Goal: Task Accomplishment & Management: Use online tool/utility

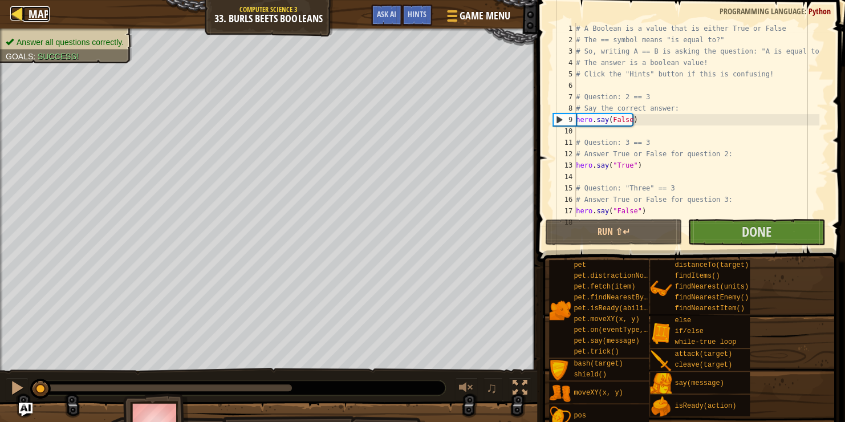
click at [37, 14] on span "Map" at bounding box center [39, 13] width 21 height 15
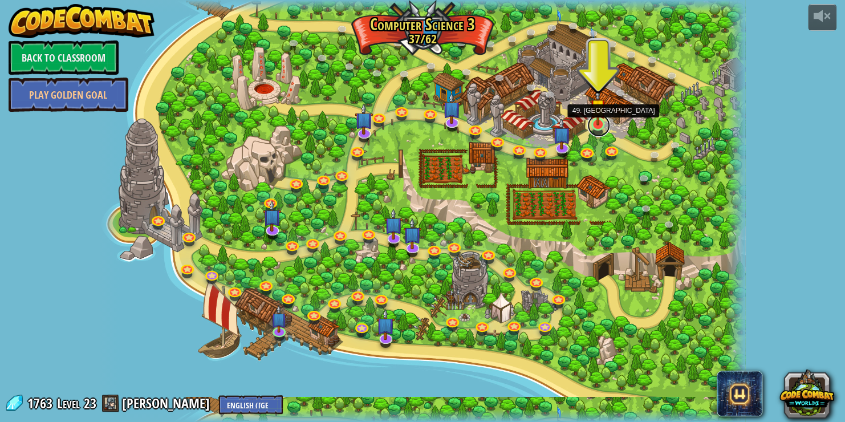
click at [596, 127] on link at bounding box center [598, 125] width 23 height 23
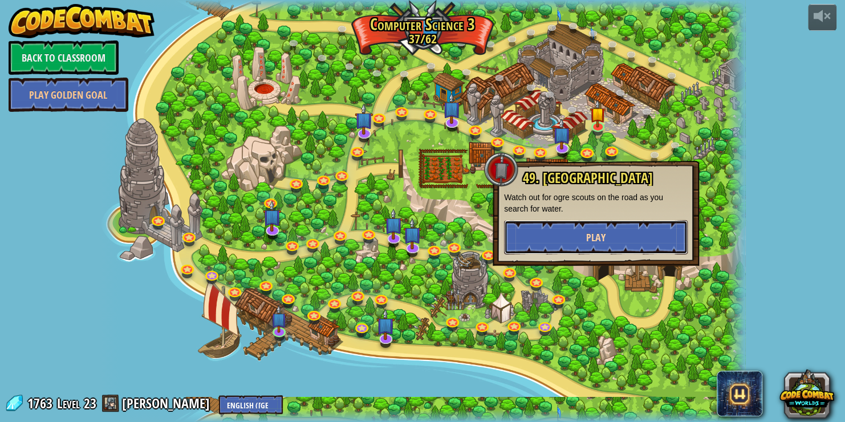
click at [578, 230] on button "Play" at bounding box center [596, 237] width 184 height 34
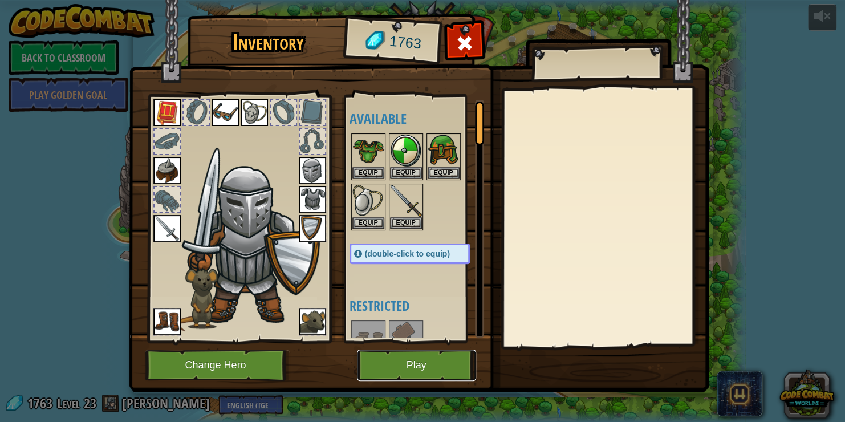
click at [420, 360] on button "Play" at bounding box center [416, 365] width 119 height 31
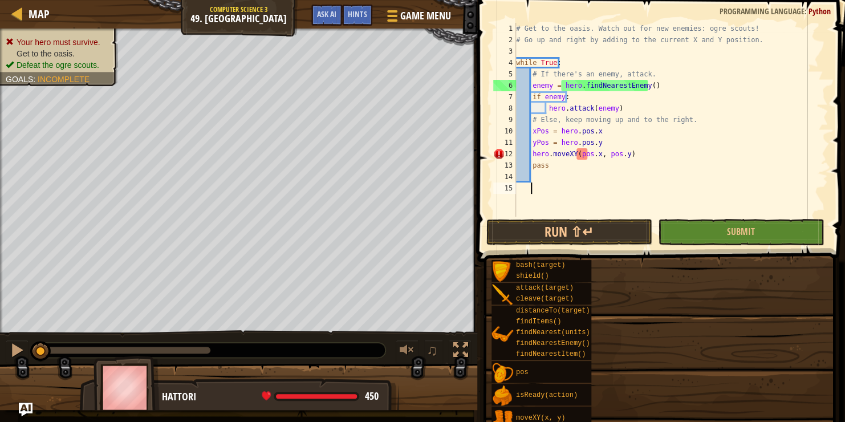
scroll to position [5, 0]
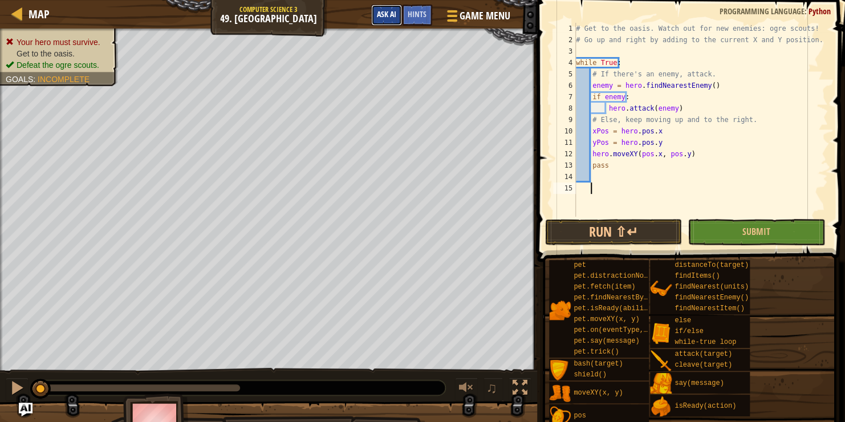
click at [387, 13] on span "Ask AI" at bounding box center [386, 14] width 19 height 11
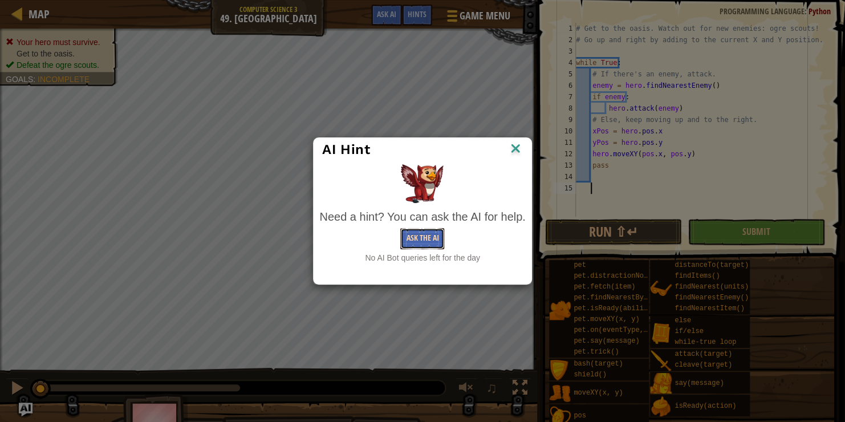
click at [418, 241] on button "Ask the AI" at bounding box center [422, 238] width 44 height 21
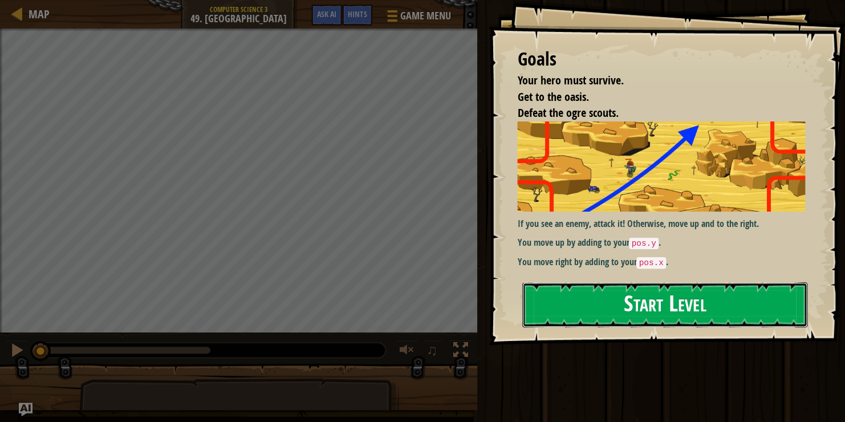
click at [580, 282] on button "Start Level" at bounding box center [664, 304] width 285 height 45
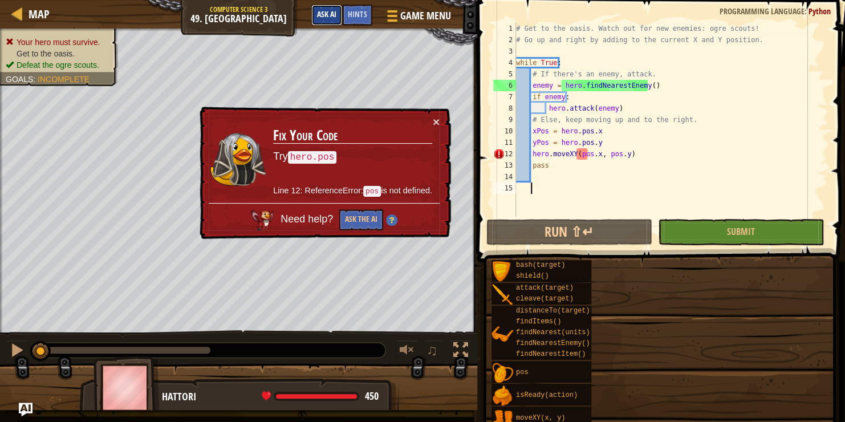
click at [335, 19] on button "Ask AI" at bounding box center [326, 15] width 31 height 21
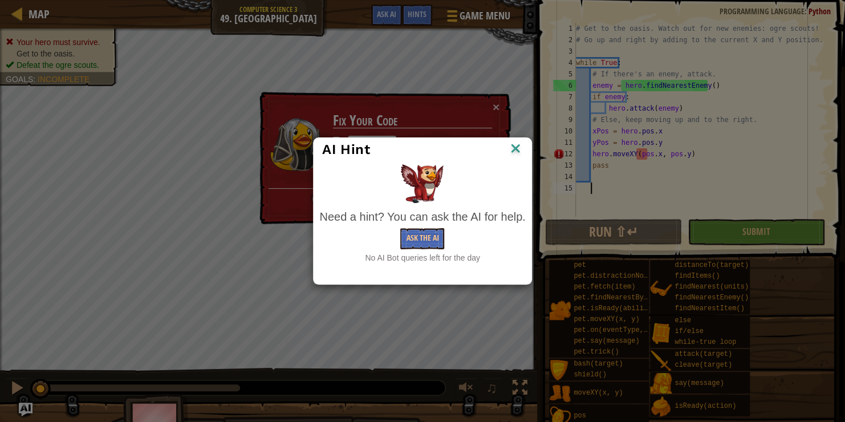
click at [518, 148] on img at bounding box center [515, 149] width 15 height 17
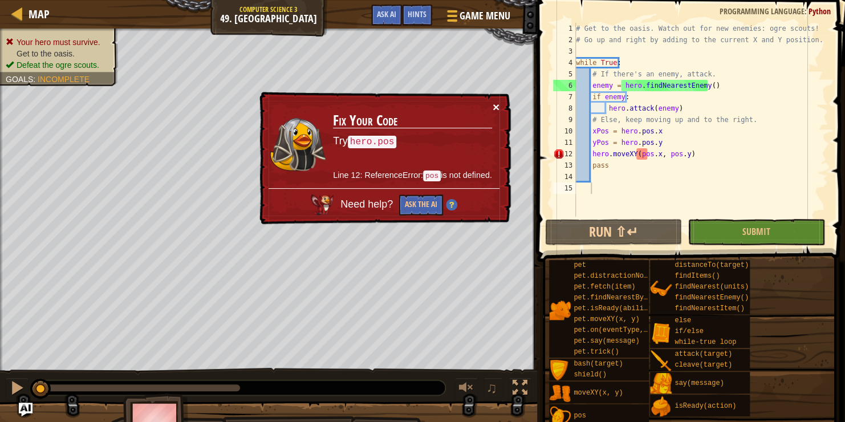
click at [494, 105] on button "×" at bounding box center [495, 105] width 7 height 12
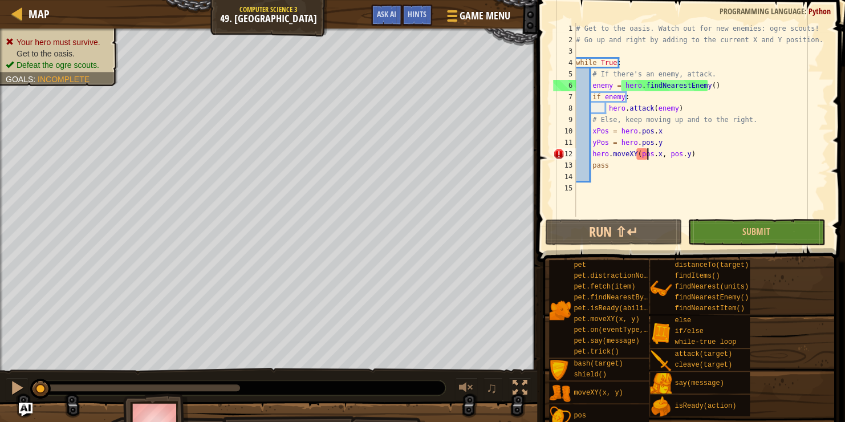
click at [648, 155] on div "# Get to the oasis. Watch out for new enemies: ogre scouts! # Go up and right b…" at bounding box center [701, 131] width 254 height 217
click at [646, 155] on div "# Get to the oasis. Watch out for new enemies: ogre scouts! # Go up and right b…" at bounding box center [701, 131] width 254 height 217
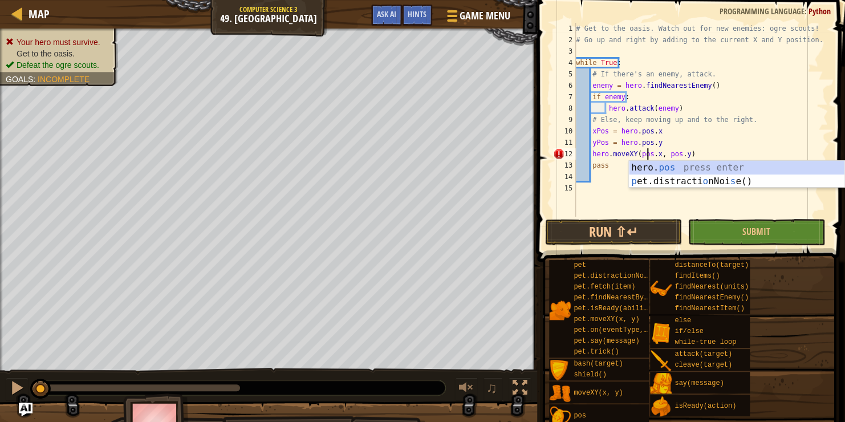
scroll to position [5, 5]
click at [668, 144] on div "# Get to the oasis. Watch out for new enemies: ogre scouts! # Go up and right b…" at bounding box center [701, 131] width 254 height 217
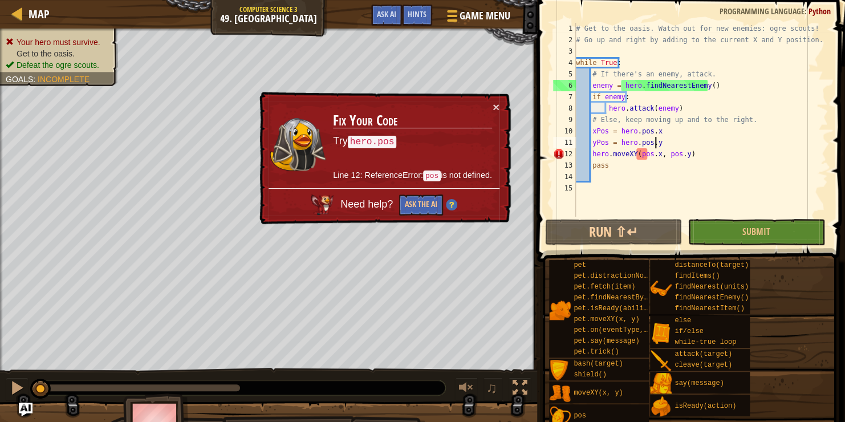
click at [635, 154] on div "# Get to the oasis. Watch out for new enemies: ogre scouts! # Go up and right b…" at bounding box center [701, 131] width 254 height 217
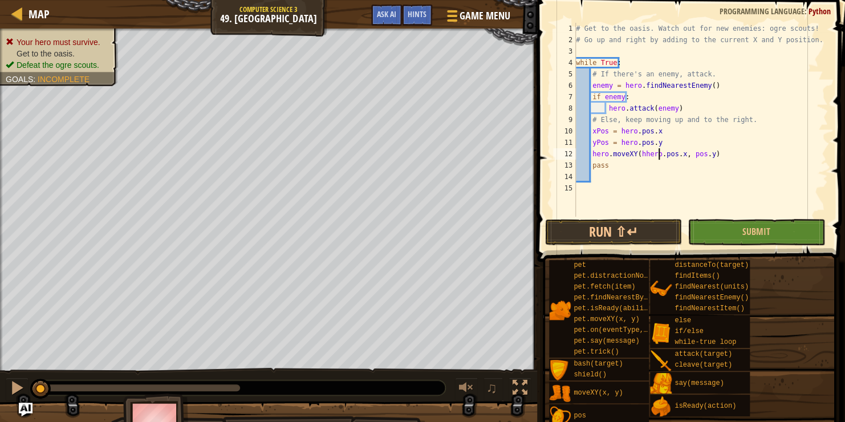
scroll to position [5, 7]
click at [640, 152] on div "# Get to the oasis. Watch out for new enemies: ogre scouts! # Go up and right b…" at bounding box center [701, 131] width 254 height 217
click at [679, 157] on div "# Get to the oasis. Watch out for new enemies: ogre scouts! # Go up and right b…" at bounding box center [701, 131] width 254 height 217
click at [683, 156] on div "# Get to the oasis. Watch out for new enemies: ogre scouts! # Go up and right b…" at bounding box center [701, 131] width 254 height 217
click at [681, 156] on div "# Get to the oasis. Watch out for new enemies: ogre scouts! # Go up and right b…" at bounding box center [701, 131] width 254 height 217
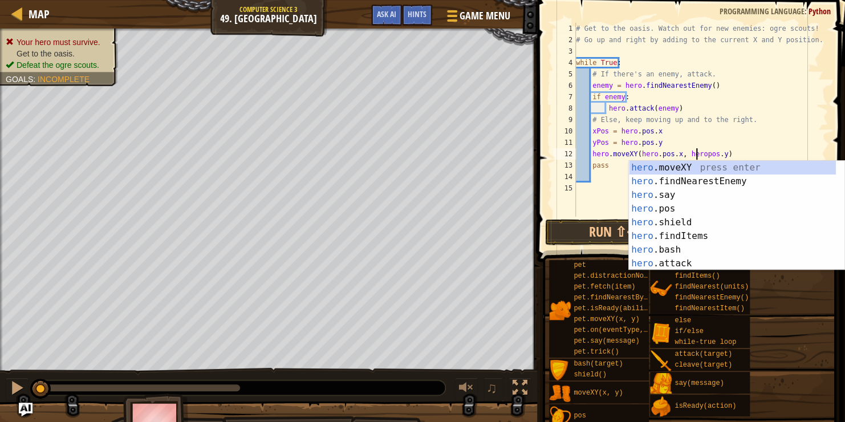
type textarea "hero.moveXY(hero.pos.x, hero.pos.y)"
click at [605, 185] on div "# Get to the oasis. Watch out for new enemies: ogre scouts! # Go up and right b…" at bounding box center [701, 131] width 254 height 217
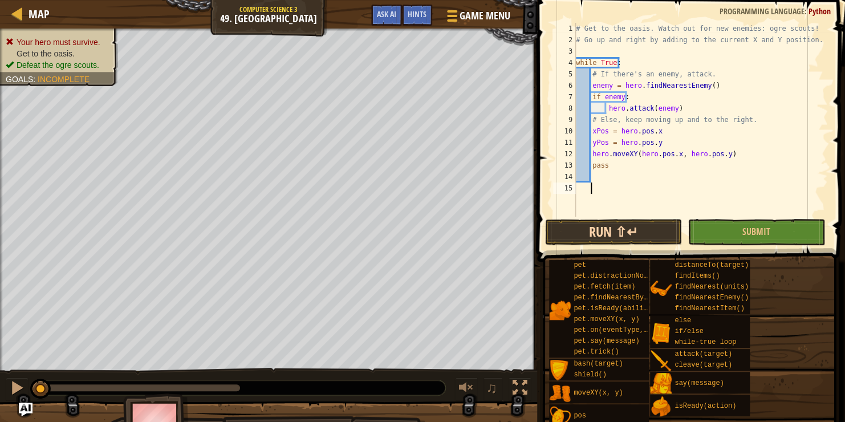
scroll to position [5, 0]
click at [711, 235] on button "Submit" at bounding box center [756, 232] width 137 height 26
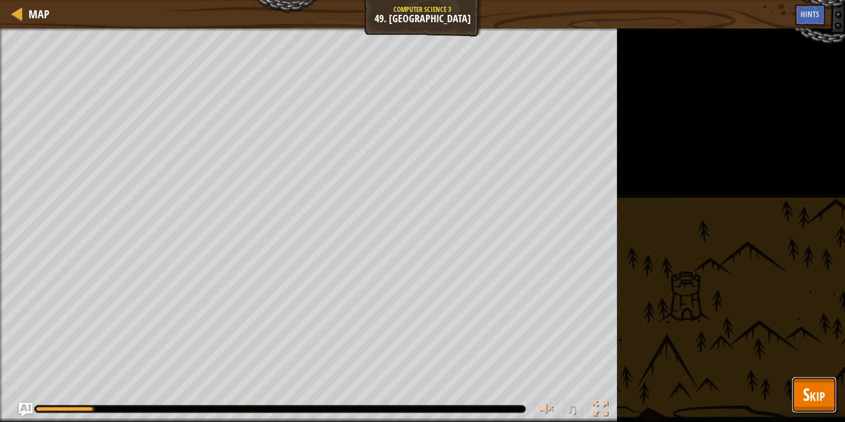
click at [811, 391] on span "Skip" at bounding box center [814, 394] width 22 height 23
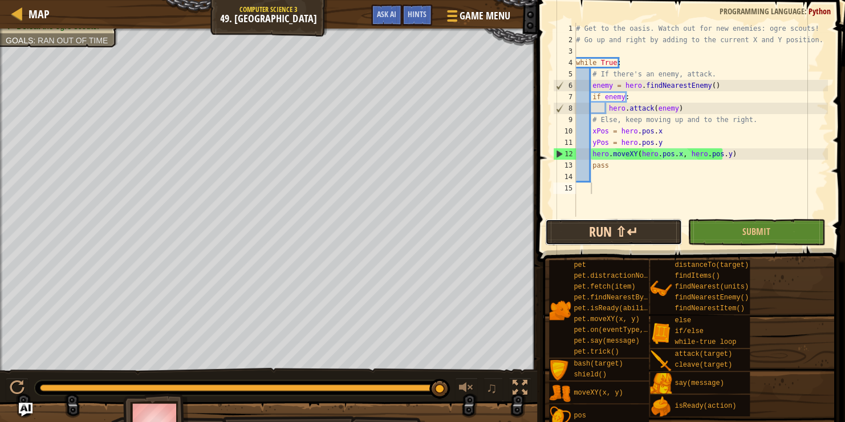
click at [649, 230] on button "Run ⇧↵" at bounding box center [613, 232] width 137 height 26
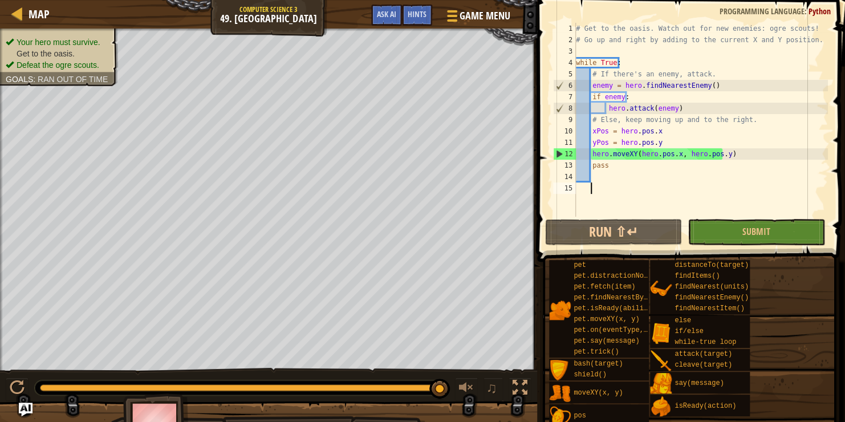
click at [596, 155] on div "# Get to the oasis. Watch out for new enemies: ogre scouts! # Go up and right b…" at bounding box center [701, 131] width 254 height 217
click at [642, 155] on div "# Get to the oasis. Watch out for new enemies: ogre scouts! # Go up and right b…" at bounding box center [701, 131] width 254 height 217
drag, startPoint x: 653, startPoint y: 153, endPoint x: 661, endPoint y: 154, distance: 8.1
click at [661, 154] on div "# Get to the oasis. Watch out for new enemies: ogre scouts! # Go up and right b…" at bounding box center [701, 131] width 254 height 217
click at [685, 168] on div "# Get to the oasis. Watch out for new enemies: ogre scouts! # Go up and right b…" at bounding box center [701, 131] width 254 height 217
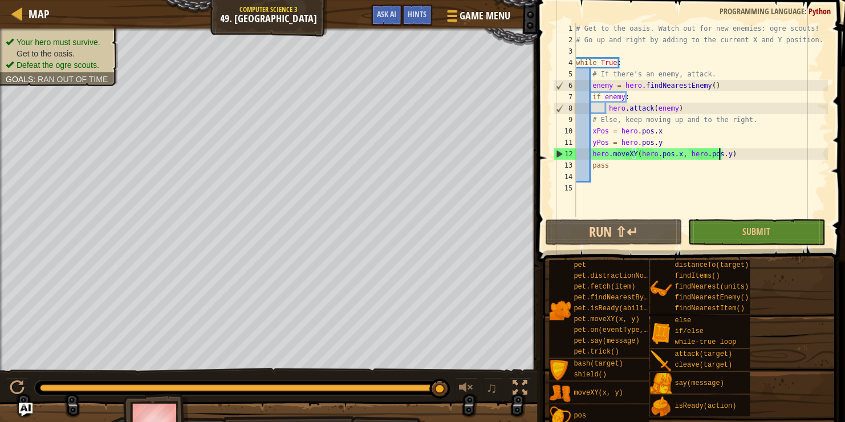
click at [718, 153] on div "# Get to the oasis. Watch out for new enemies: ogre scouts! # Go up and right b…" at bounding box center [701, 131] width 254 height 217
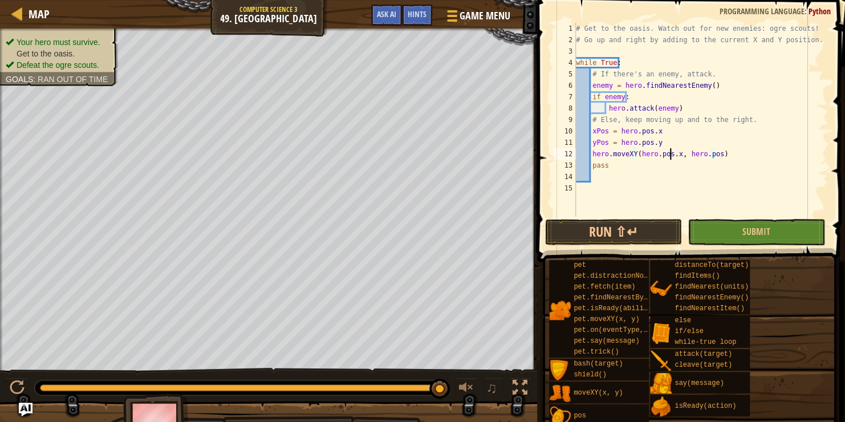
click at [671, 149] on div "# Get to the oasis. Watch out for new enemies: ogre scouts! # Go up and right b…" at bounding box center [701, 131] width 254 height 217
click at [673, 151] on div "# Get to the oasis. Watch out for new enemies: ogre scouts! # Go up and right b…" at bounding box center [701, 131] width 254 height 217
click at [616, 222] on button "Run ⇧↵" at bounding box center [613, 232] width 137 height 26
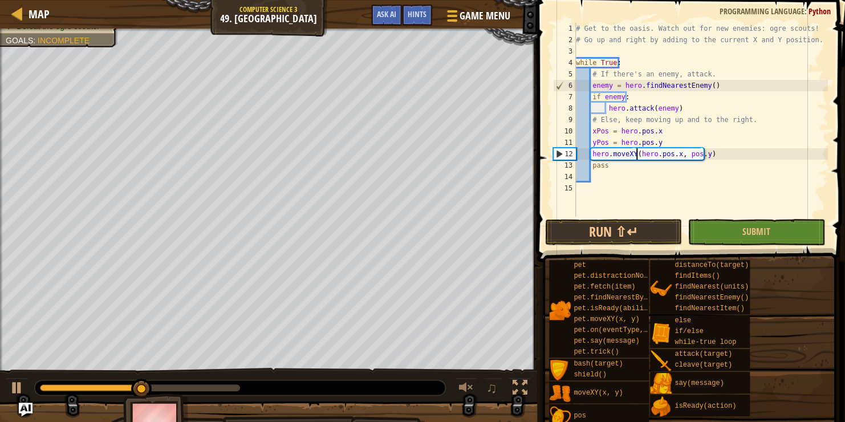
click at [680, 152] on div "# Get to the oasis. Watch out for new enemies: ogre scouts! # Go up and right b…" at bounding box center [701, 131] width 254 height 217
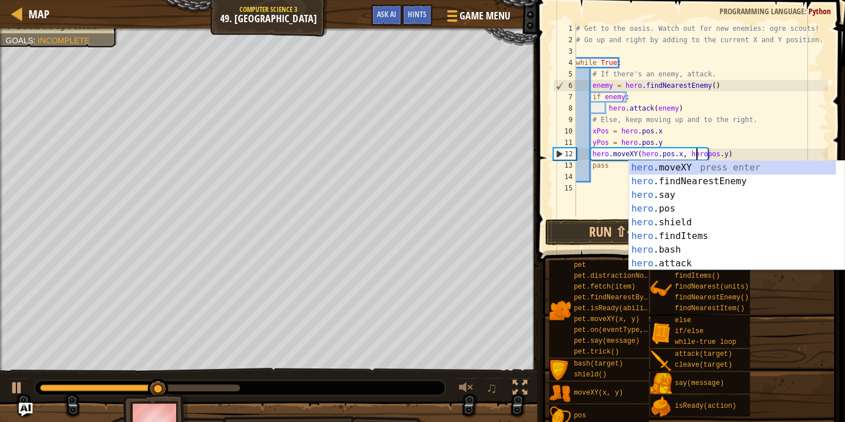
scroll to position [5, 10]
click at [638, 192] on div "hero. moveXY press enter hero. findNearestEnemy press enter hero. pos press ent…" at bounding box center [732, 229] width 207 height 137
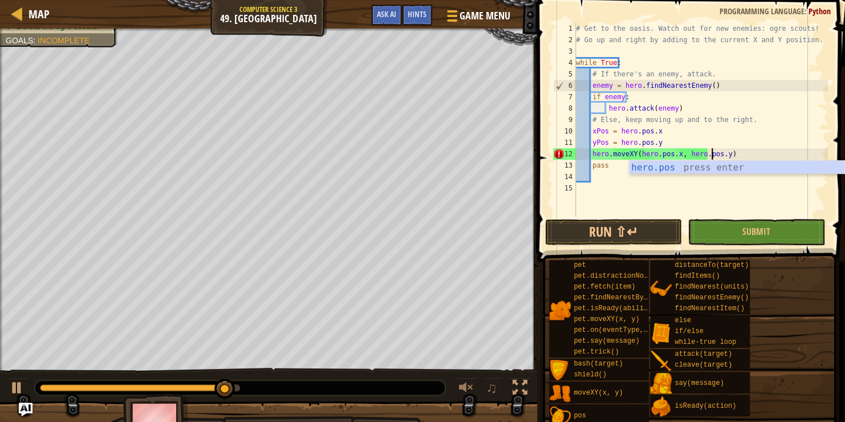
scroll to position [5, 11]
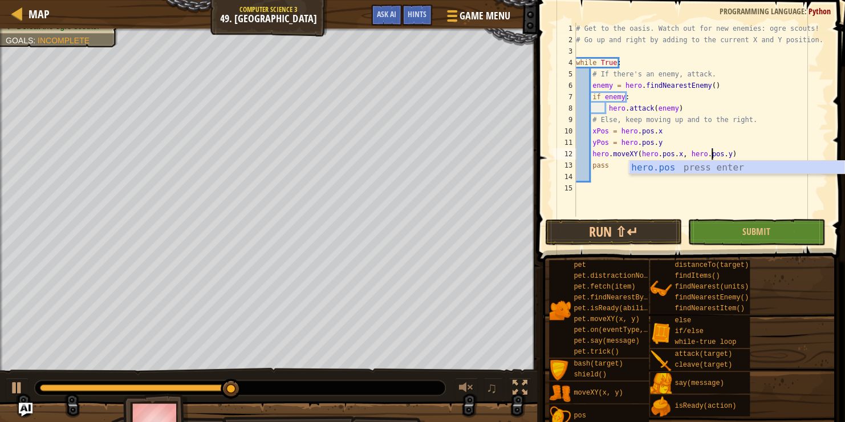
type textarea "hero.moveXY(hero.pos.x, hero.pos.y)"
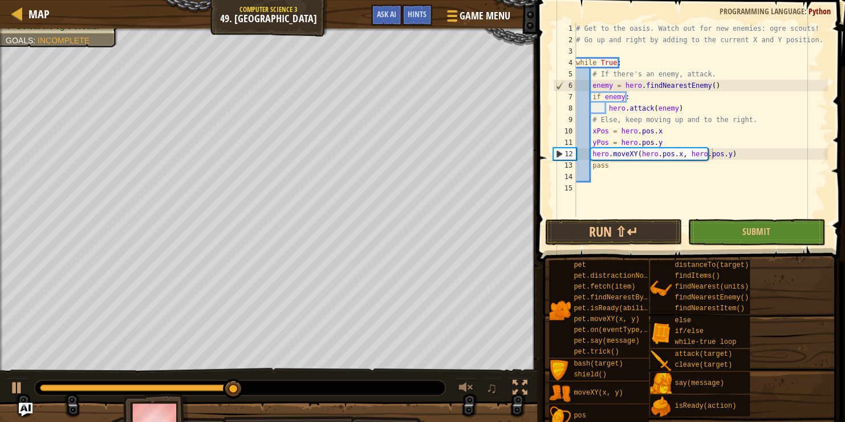
click at [538, 202] on span at bounding box center [692, 114] width 317 height 295
